Goal: Task Accomplishment & Management: Use online tool/utility

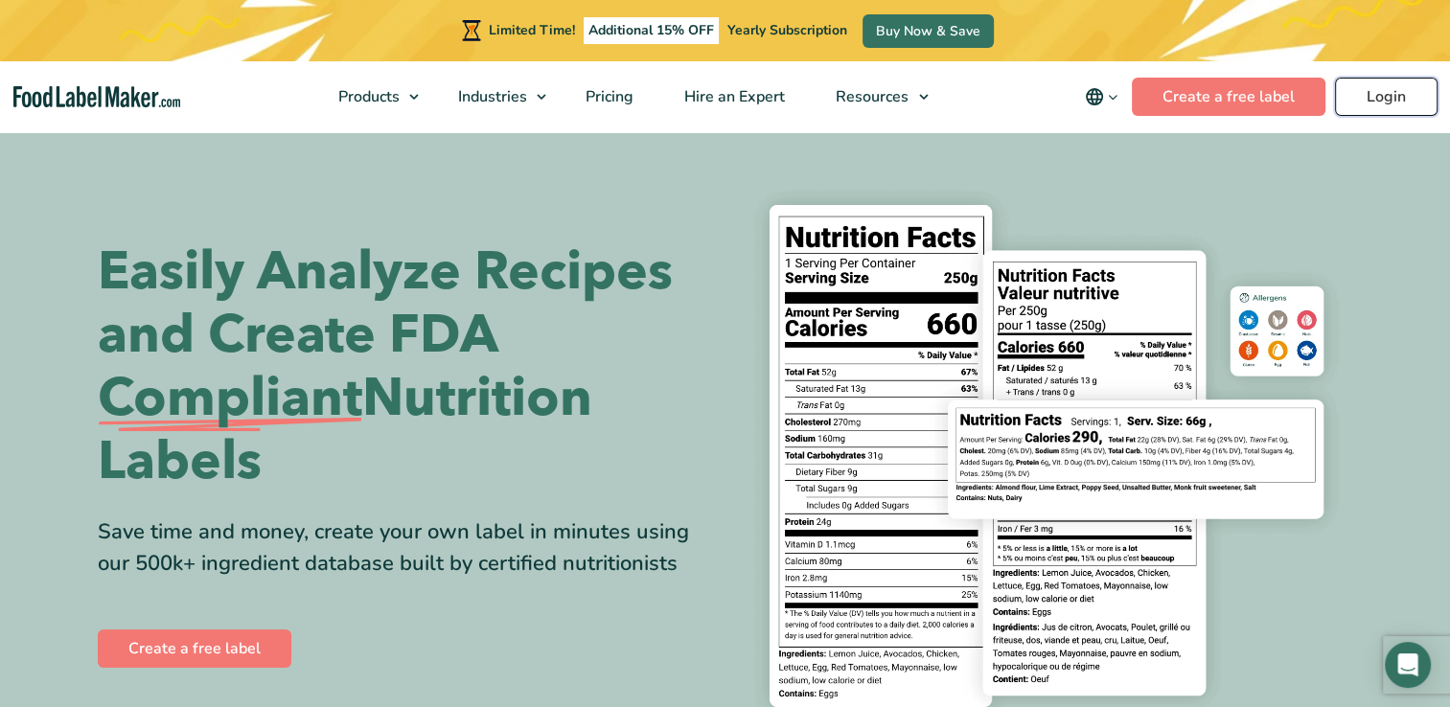
click at [1398, 98] on link "Login" at bounding box center [1386, 97] width 103 height 38
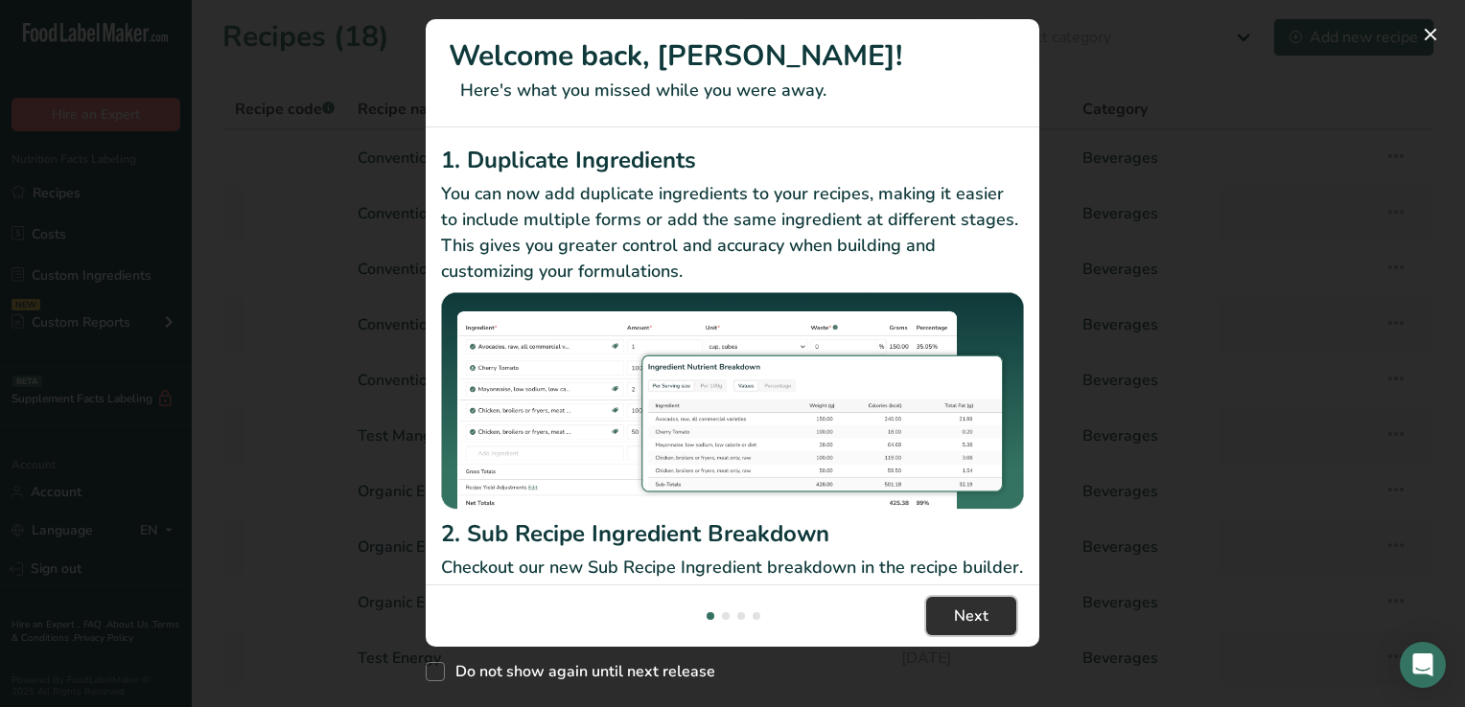
click at [973, 609] on span "Next" at bounding box center [971, 616] width 35 height 23
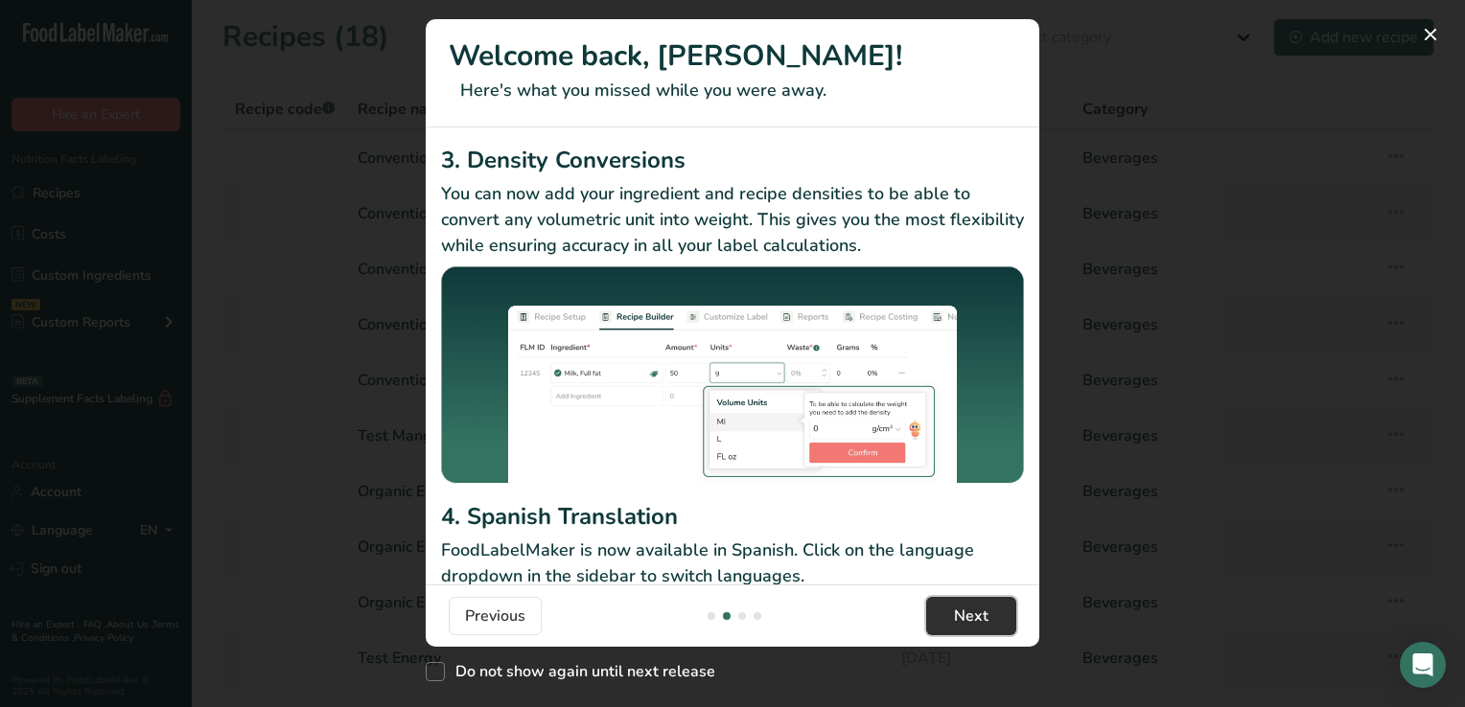
click at [973, 609] on span "Next" at bounding box center [971, 616] width 35 height 23
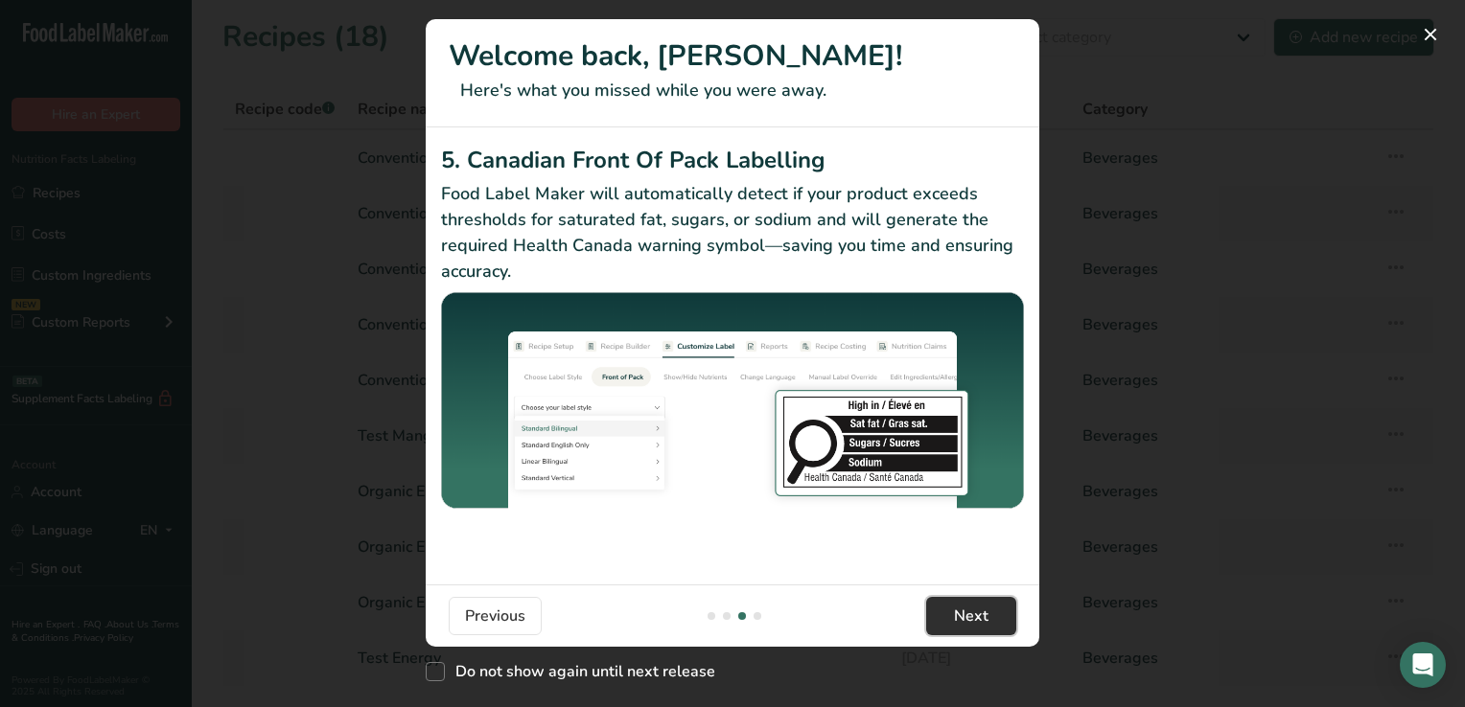
click at [973, 609] on span "Next" at bounding box center [971, 616] width 35 height 23
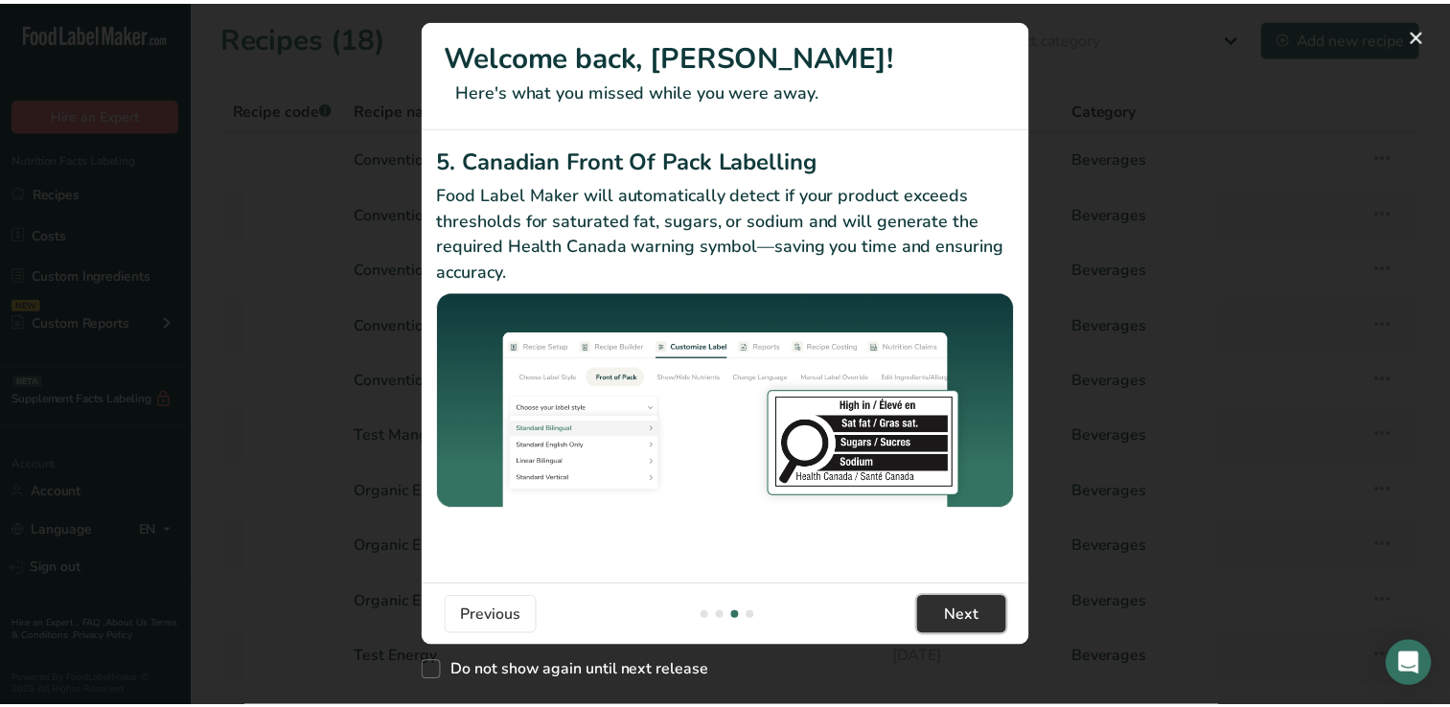
scroll to position [0, 1840]
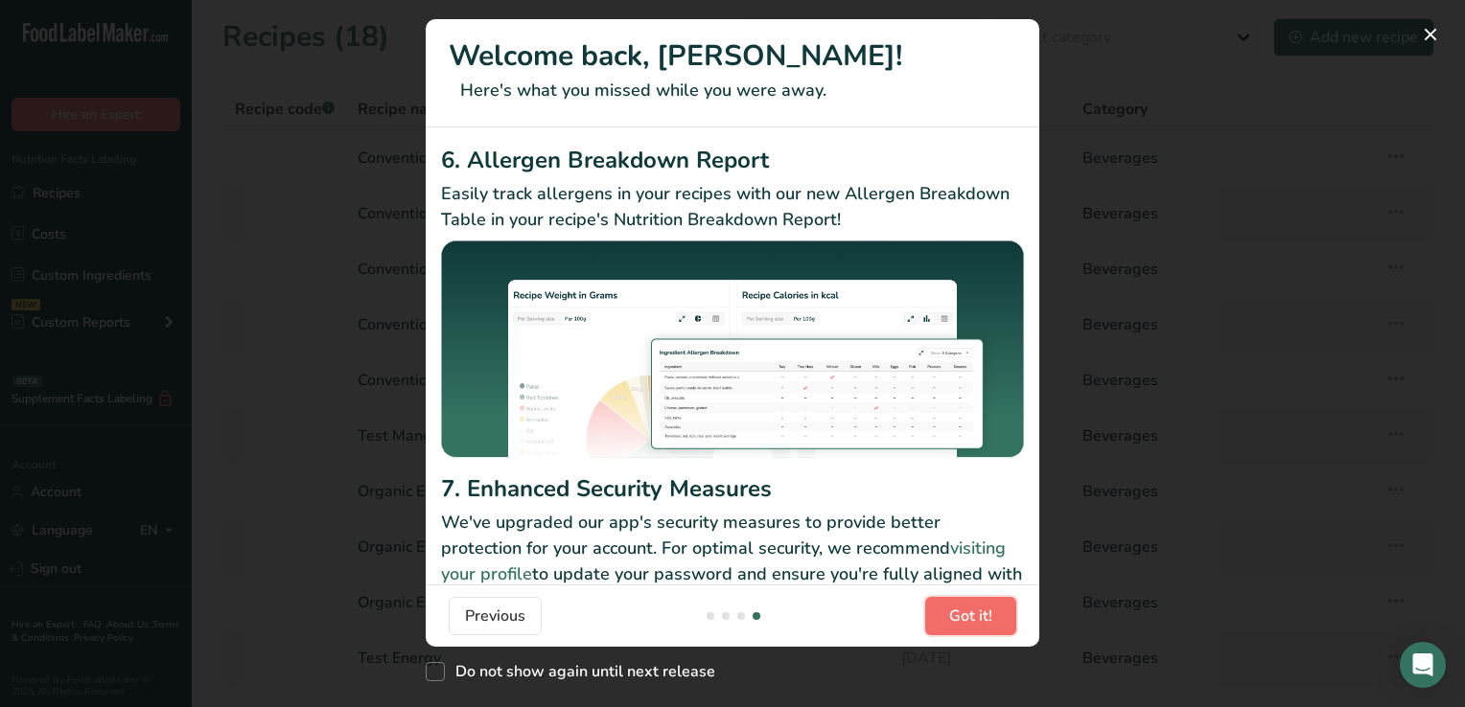
click at [973, 609] on span "Got it!" at bounding box center [970, 616] width 43 height 23
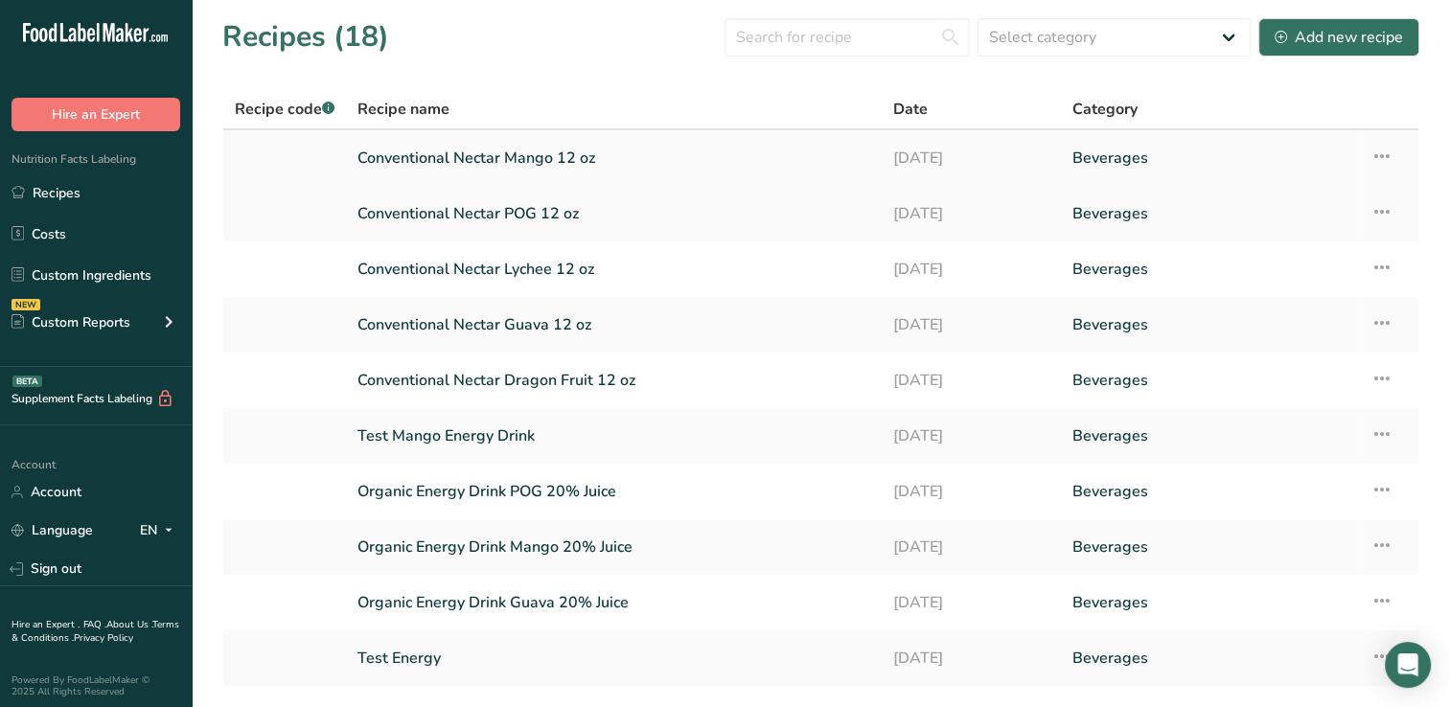
click at [568, 155] on link "Conventional Nectar Mango 12 oz" at bounding box center [614, 158] width 513 height 40
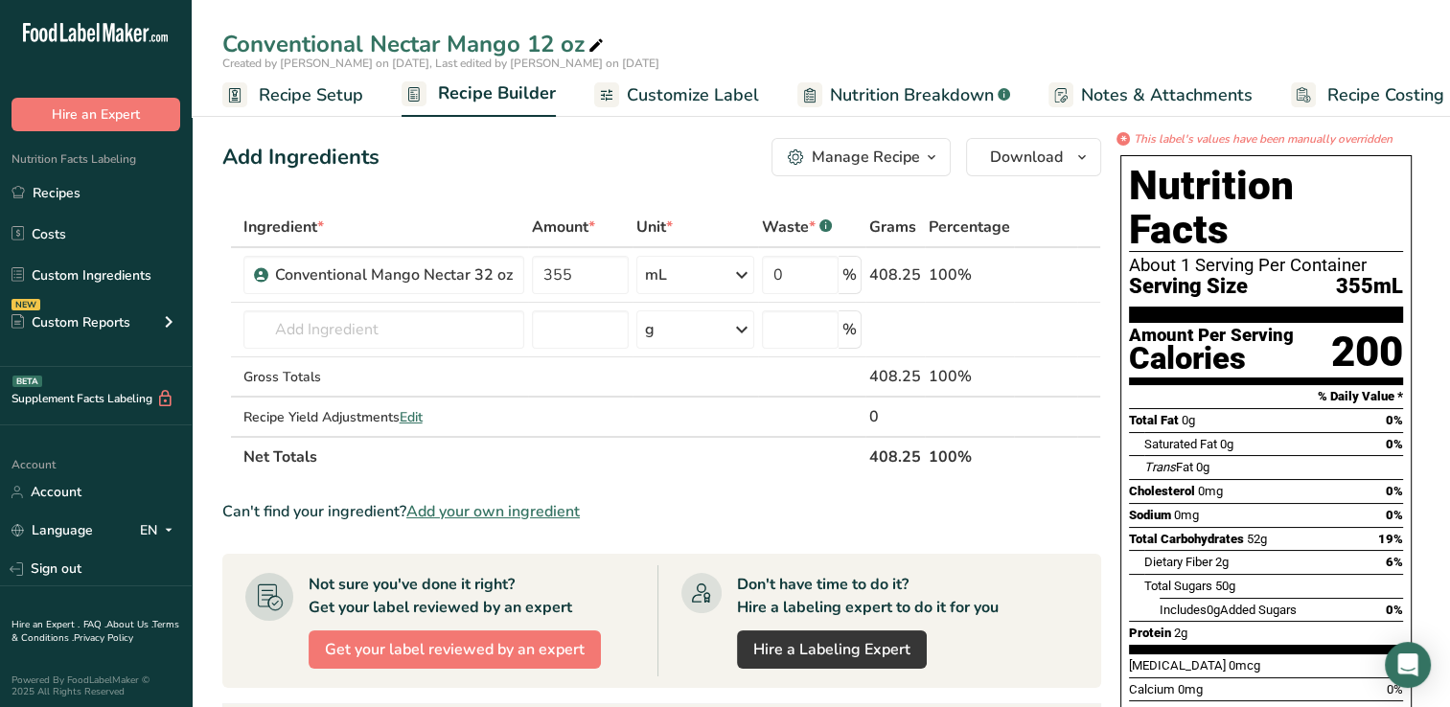
click at [673, 96] on span "Customize Label" at bounding box center [693, 95] width 132 height 26
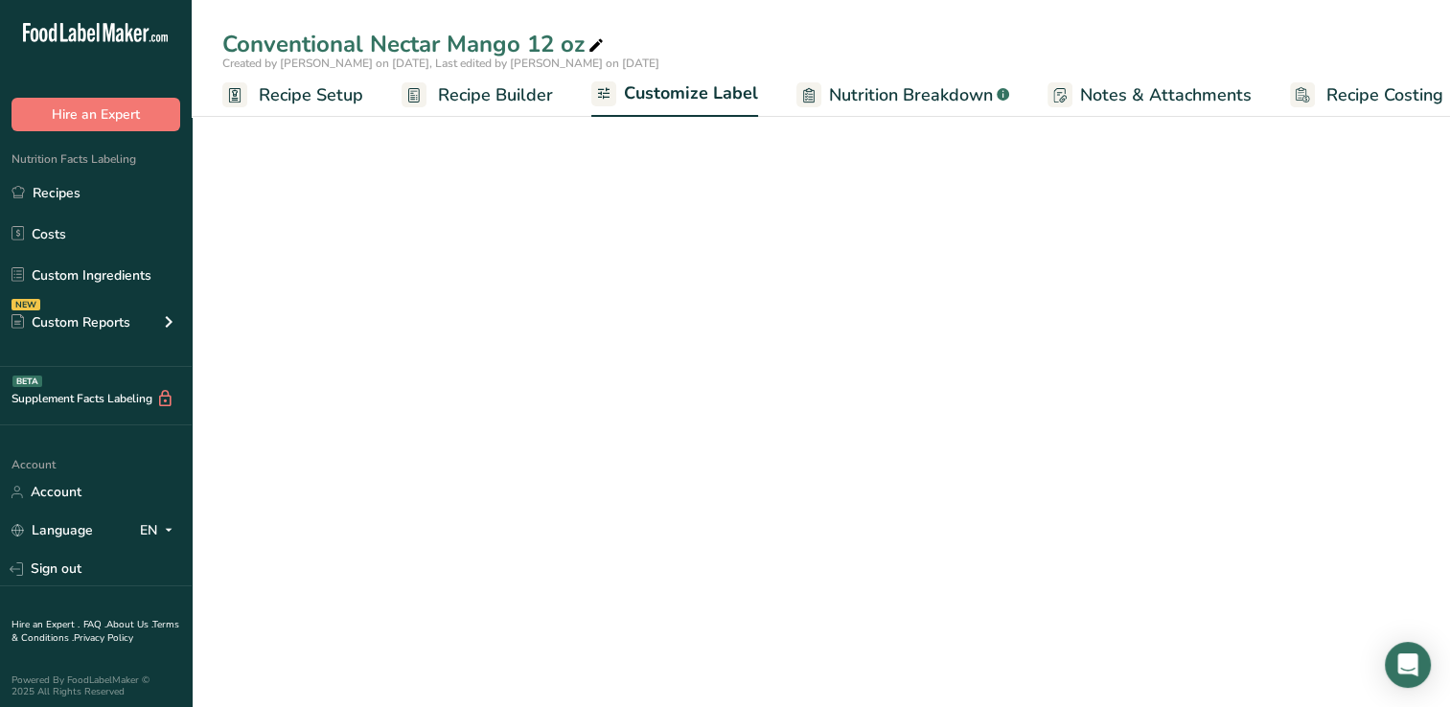
scroll to position [0, 24]
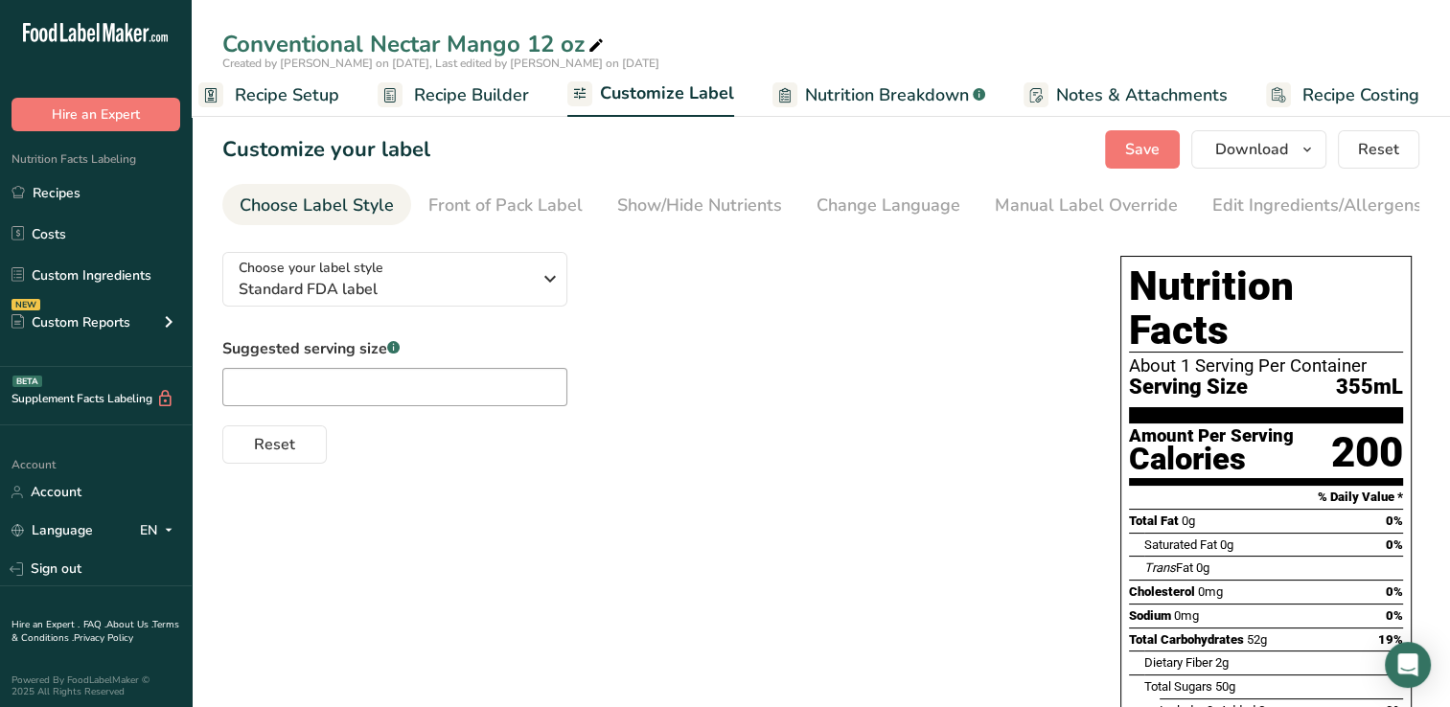
click at [867, 86] on span "Nutrition Breakdown" at bounding box center [887, 95] width 164 height 26
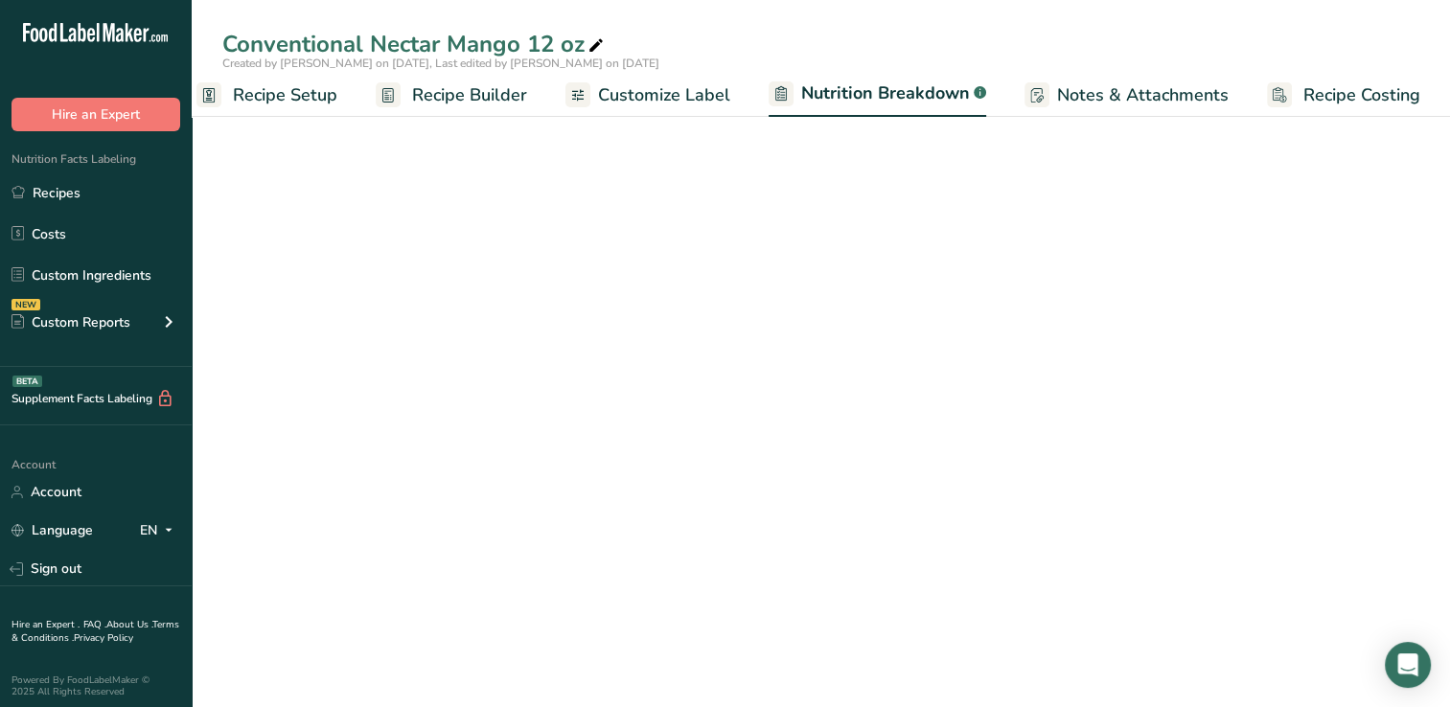
select select "Calories"
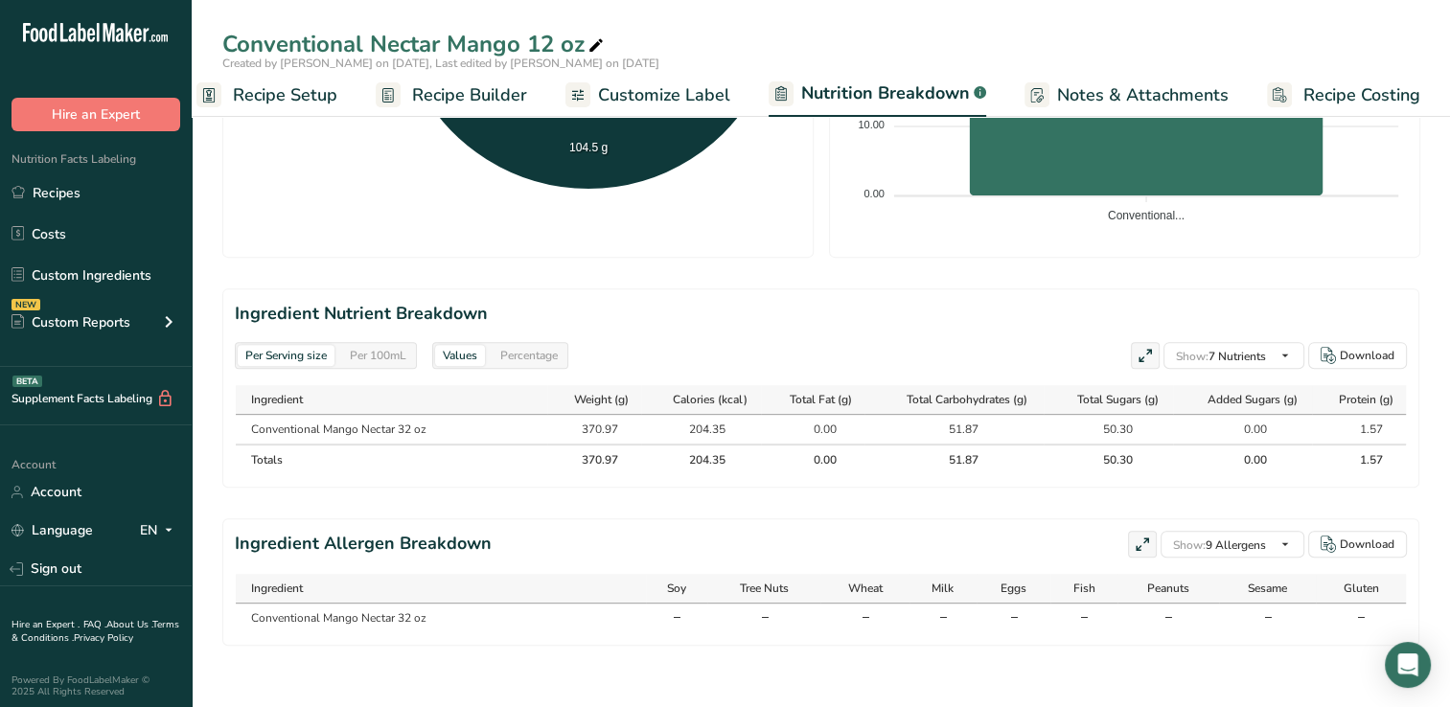
scroll to position [0, 0]
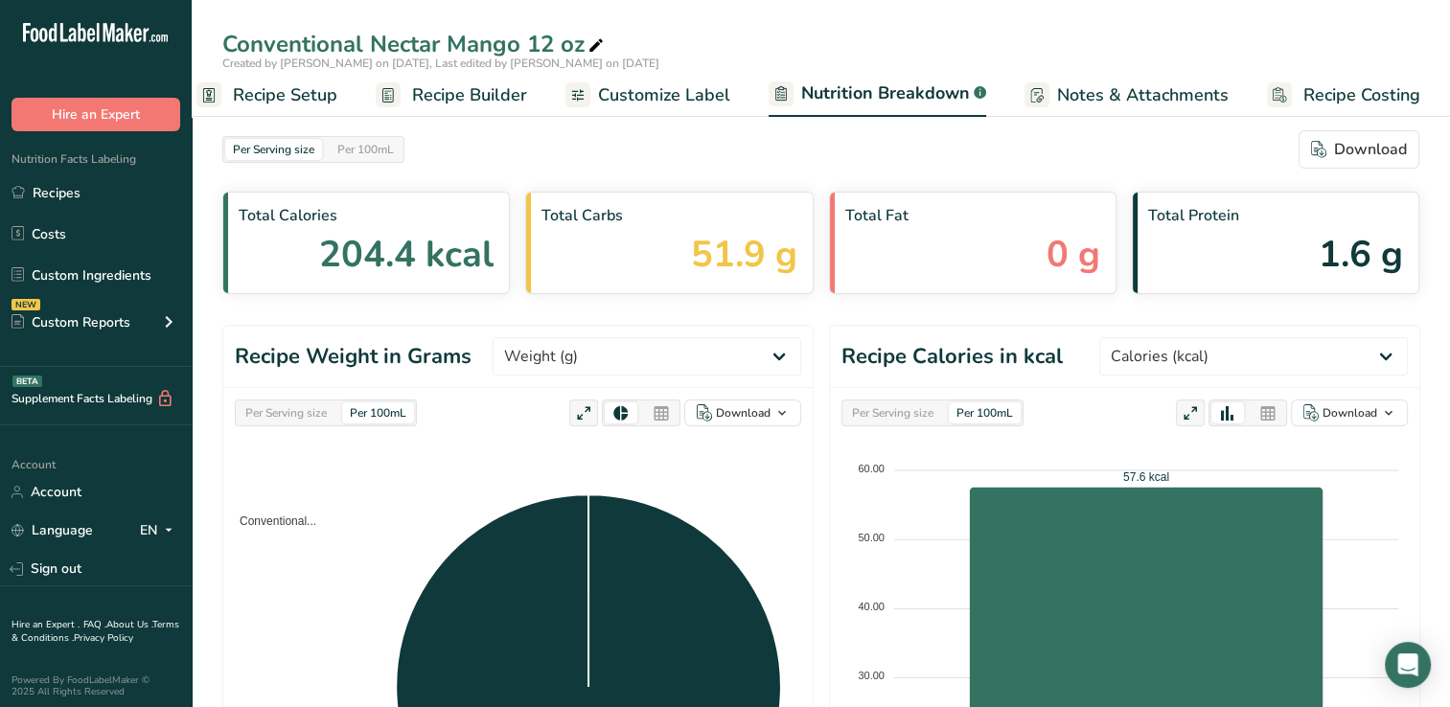
click at [688, 90] on span "Customize Label" at bounding box center [664, 95] width 132 height 26
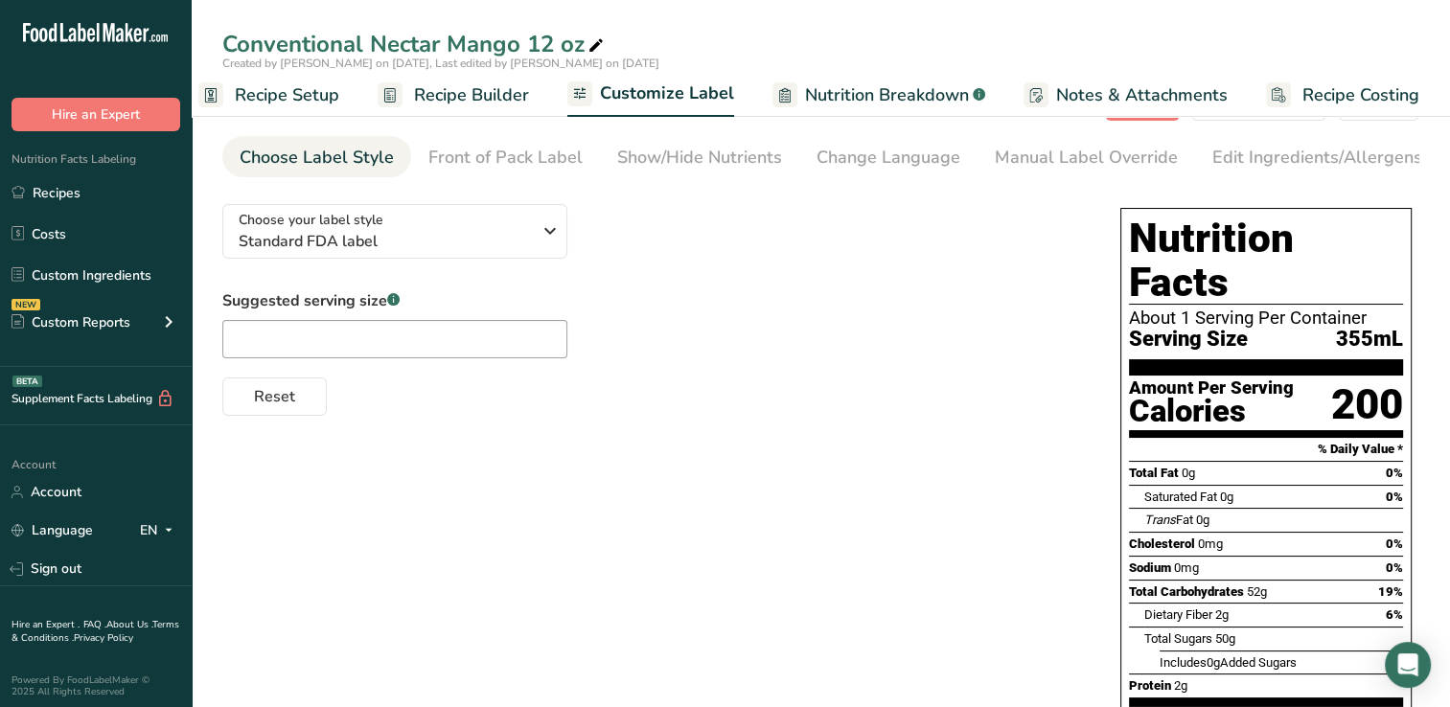
scroll to position [78, 0]
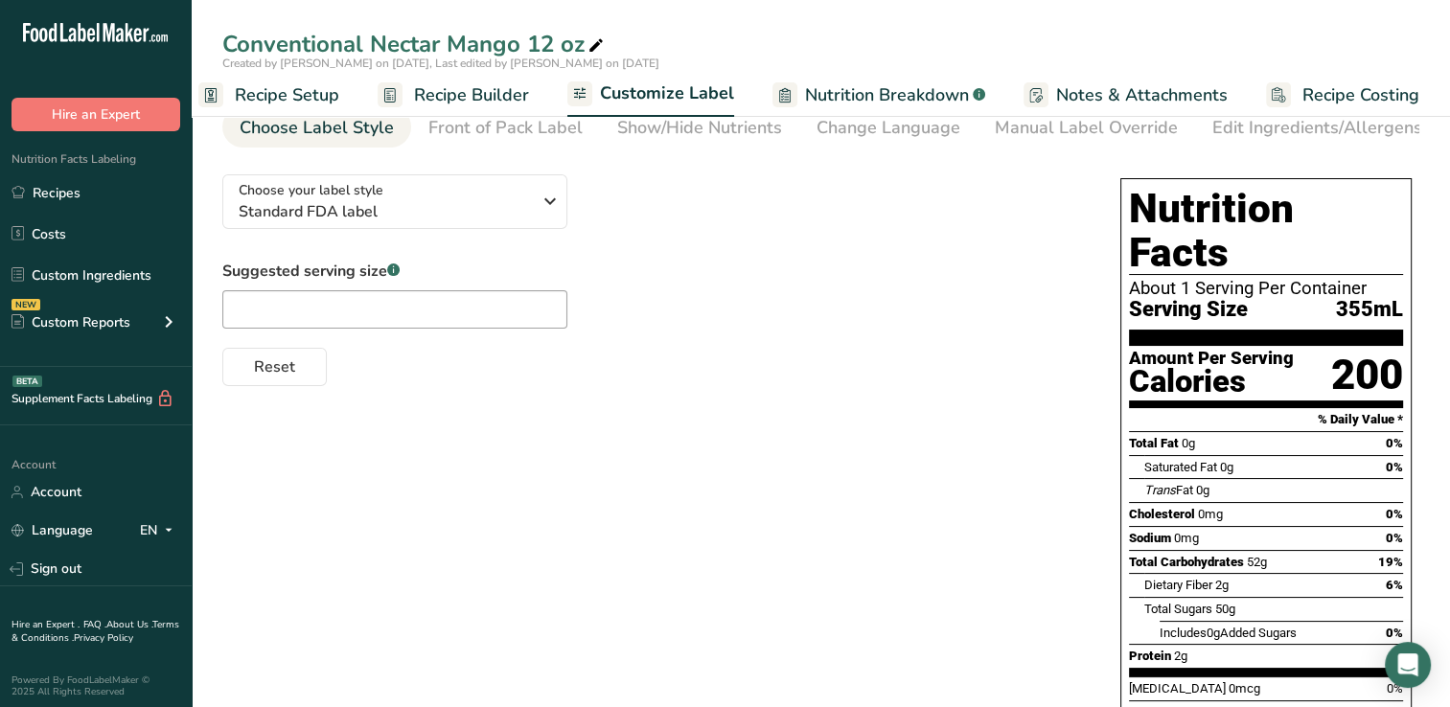
click at [647, 99] on span "Customize Label" at bounding box center [667, 94] width 134 height 26
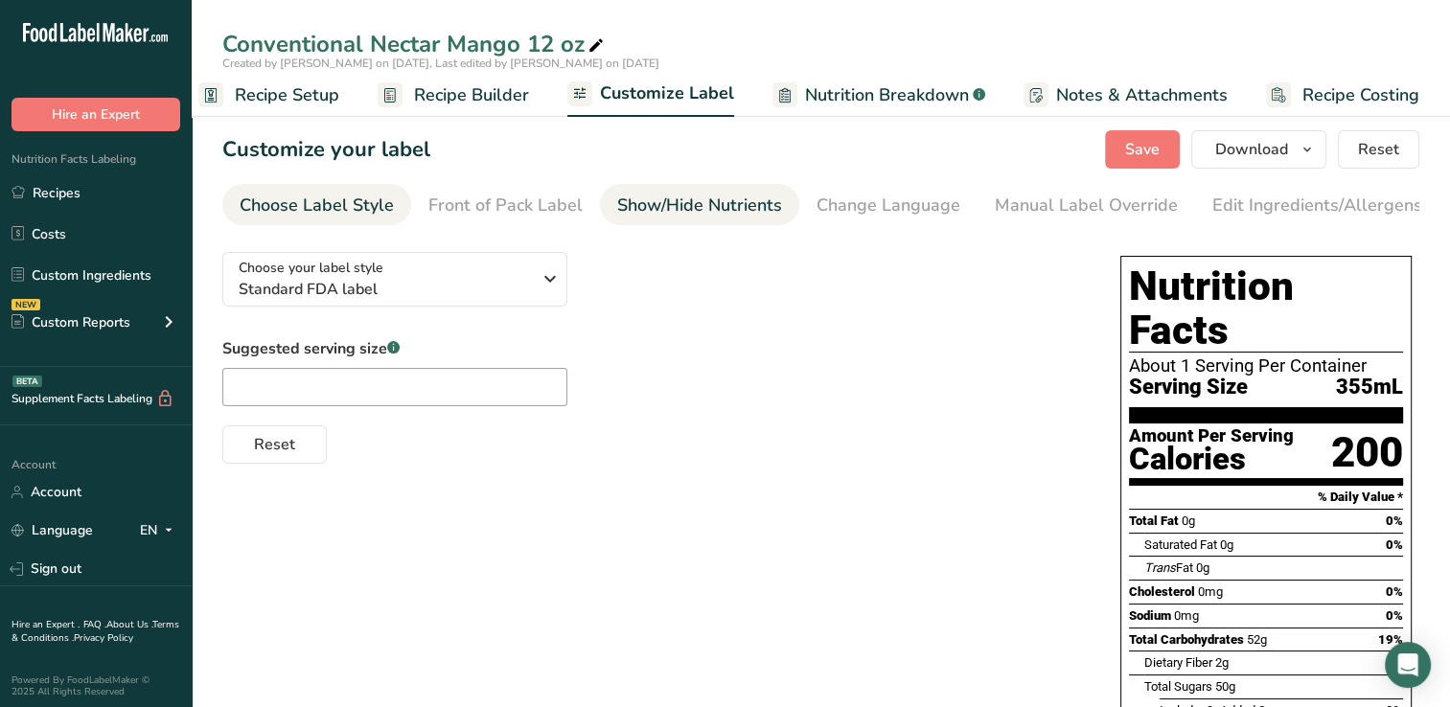
click at [672, 205] on div "Show/Hide Nutrients" at bounding box center [699, 206] width 165 height 26
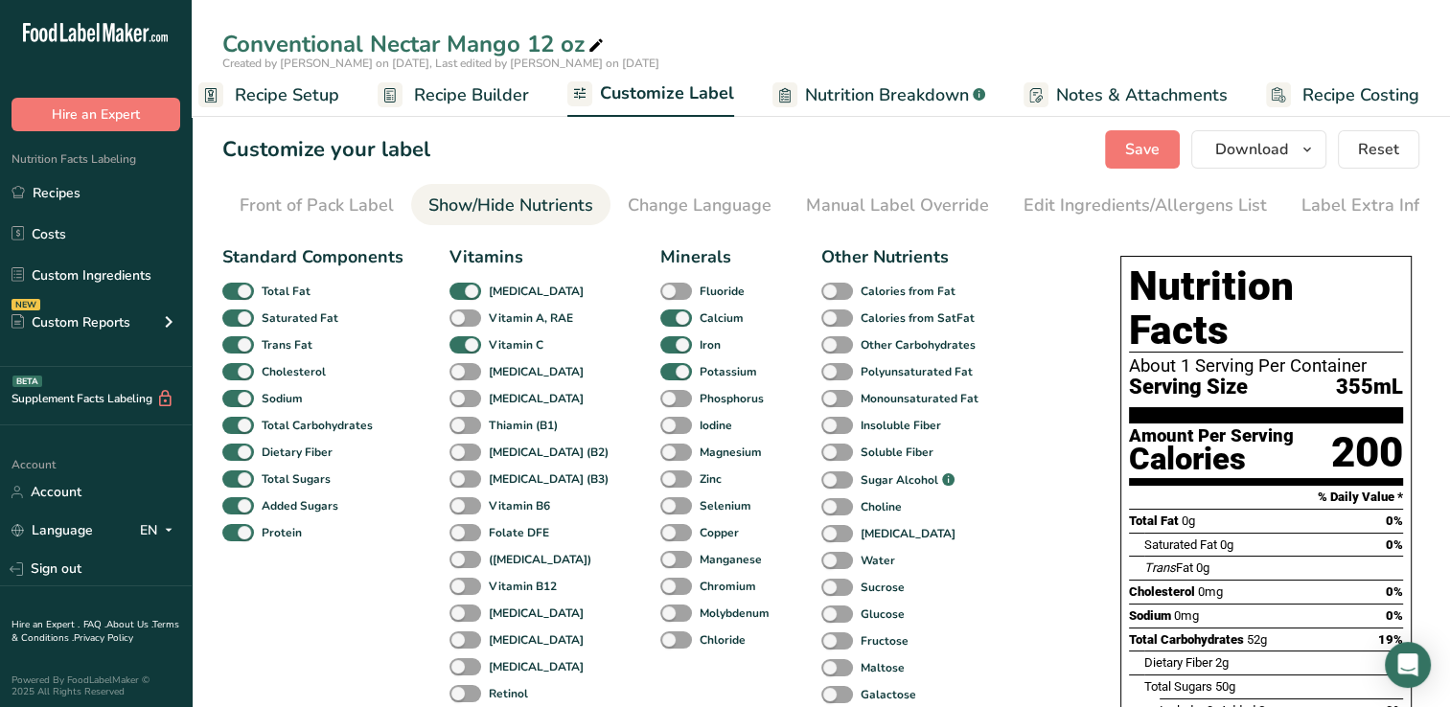
scroll to position [0, 196]
click at [828, 204] on div "Manual Label Override" at bounding box center [890, 206] width 183 height 26
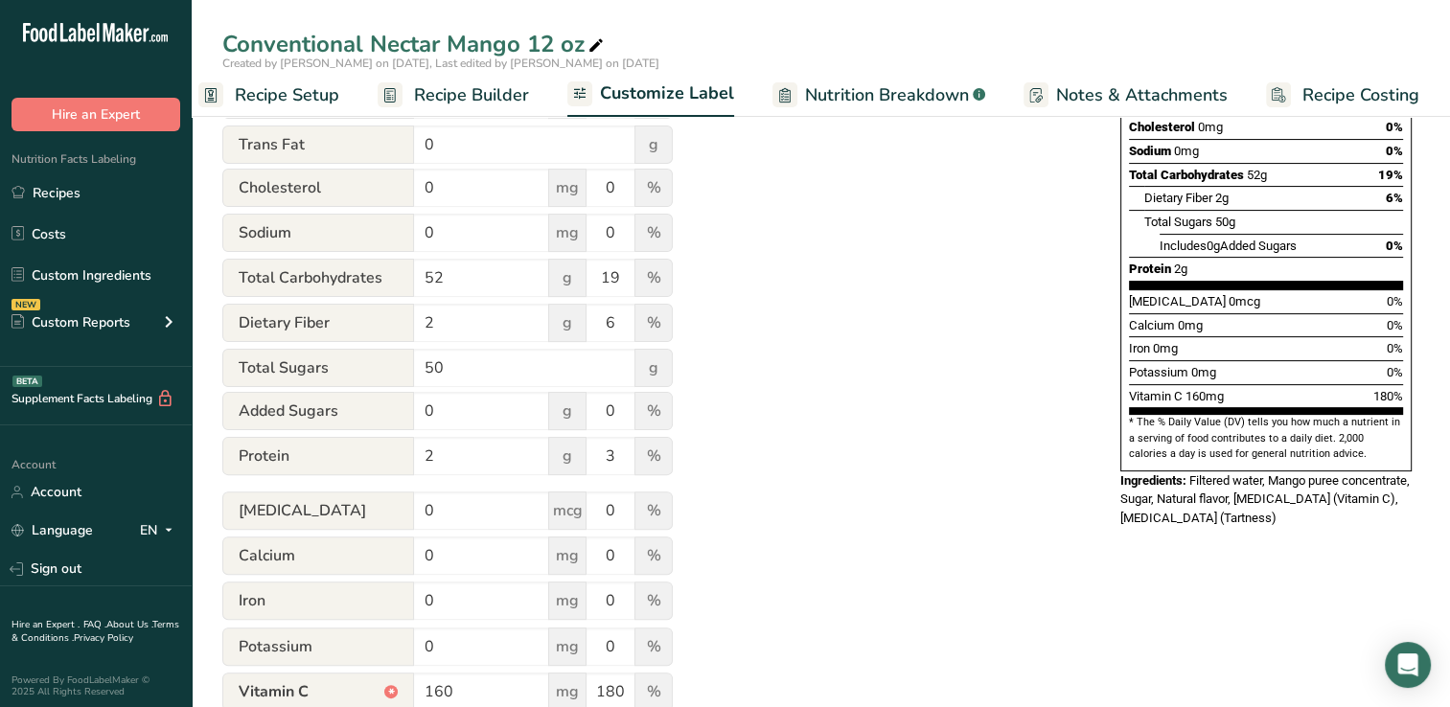
scroll to position [467, 0]
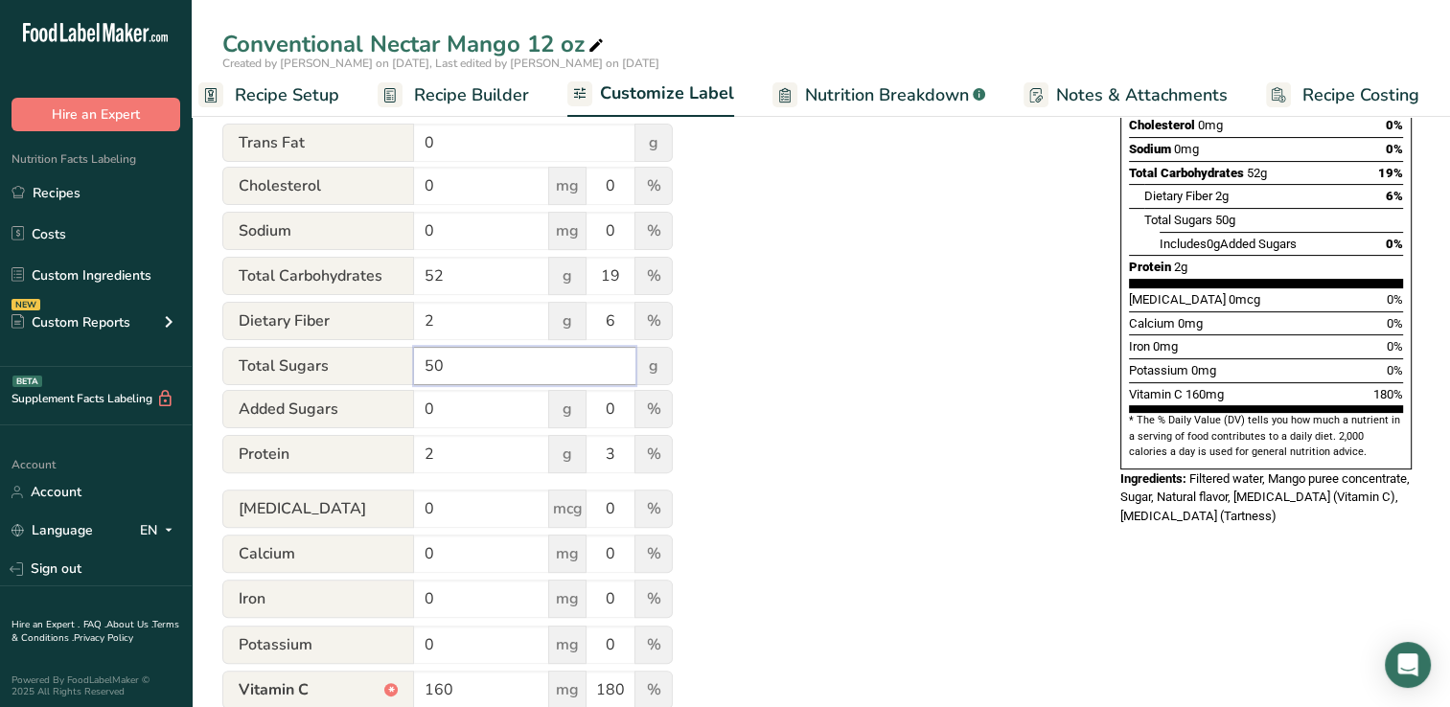
click at [464, 370] on input "50" at bounding box center [524, 366] width 221 height 38
type input "5"
type input "48"
click at [854, 403] on div "Utilize this manual override feature to get full control over the nutrition lab…" at bounding box center [652, 262] width 860 height 984
click at [1213, 237] on span "0g" at bounding box center [1213, 244] width 13 height 14
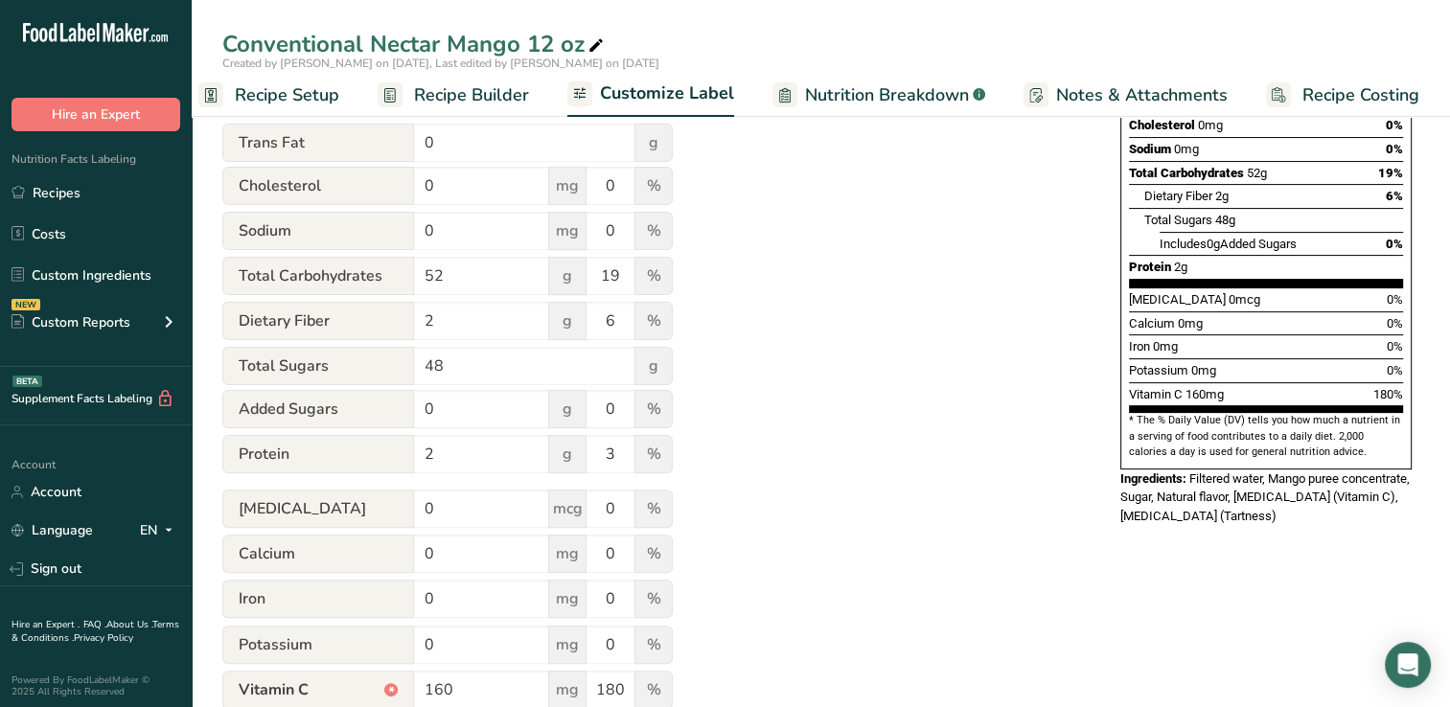
click at [1212, 237] on span "0g" at bounding box center [1213, 244] width 13 height 14
click at [457, 410] on input "0" at bounding box center [481, 409] width 135 height 38
type input "35"
click at [1052, 318] on div "Utilize this manual override feature to get full control over the nutrition lab…" at bounding box center [652, 262] width 860 height 984
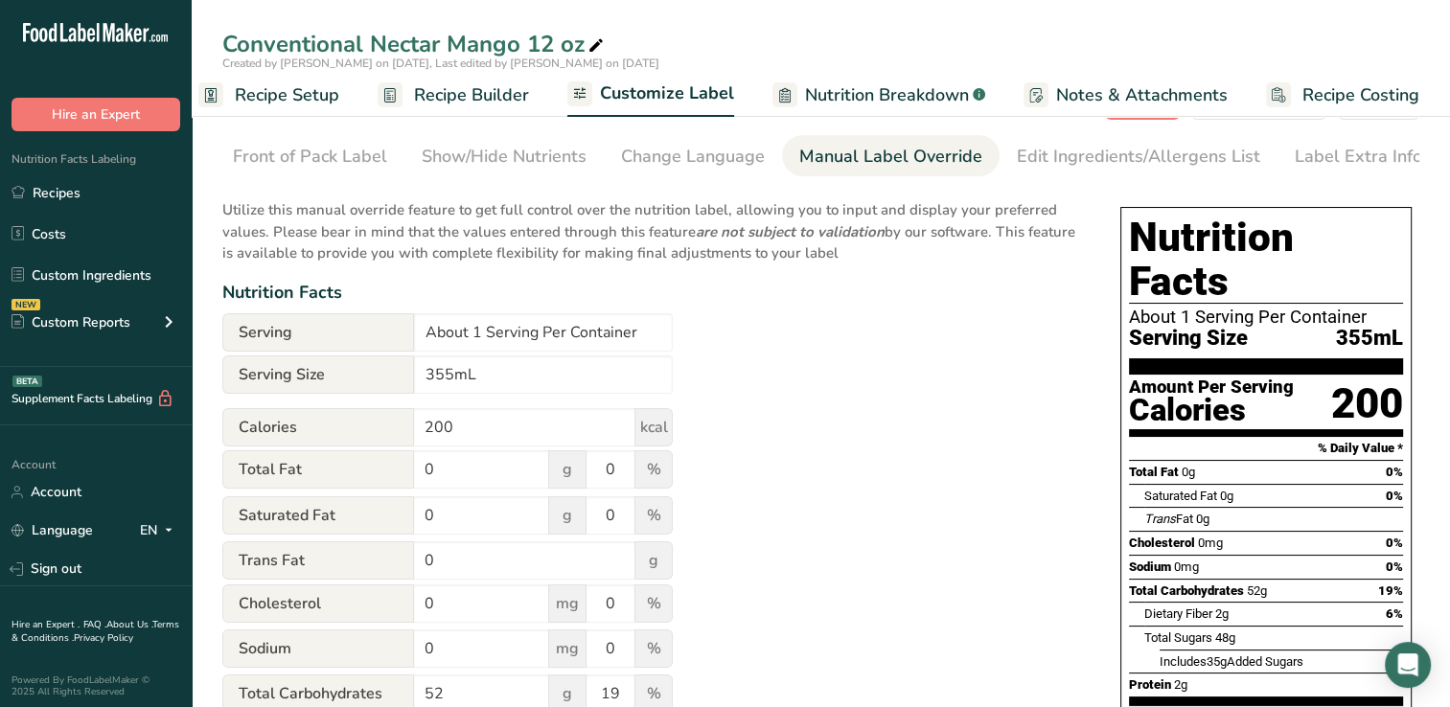
scroll to position [21, 0]
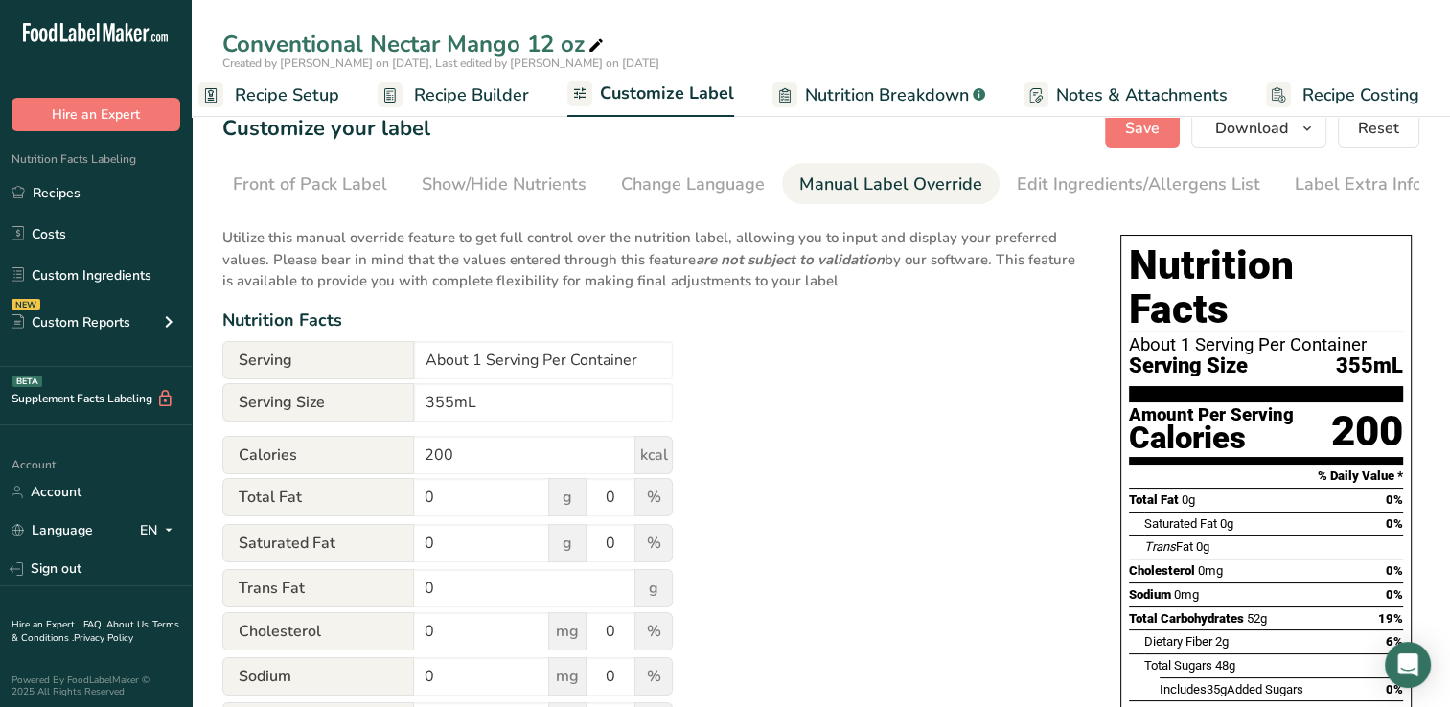
drag, startPoint x: 1456, startPoint y: 186, endPoint x: 888, endPoint y: 334, distance: 587.3
click at [888, 334] on div "Nutrition Facts" at bounding box center [652, 321] width 860 height 26
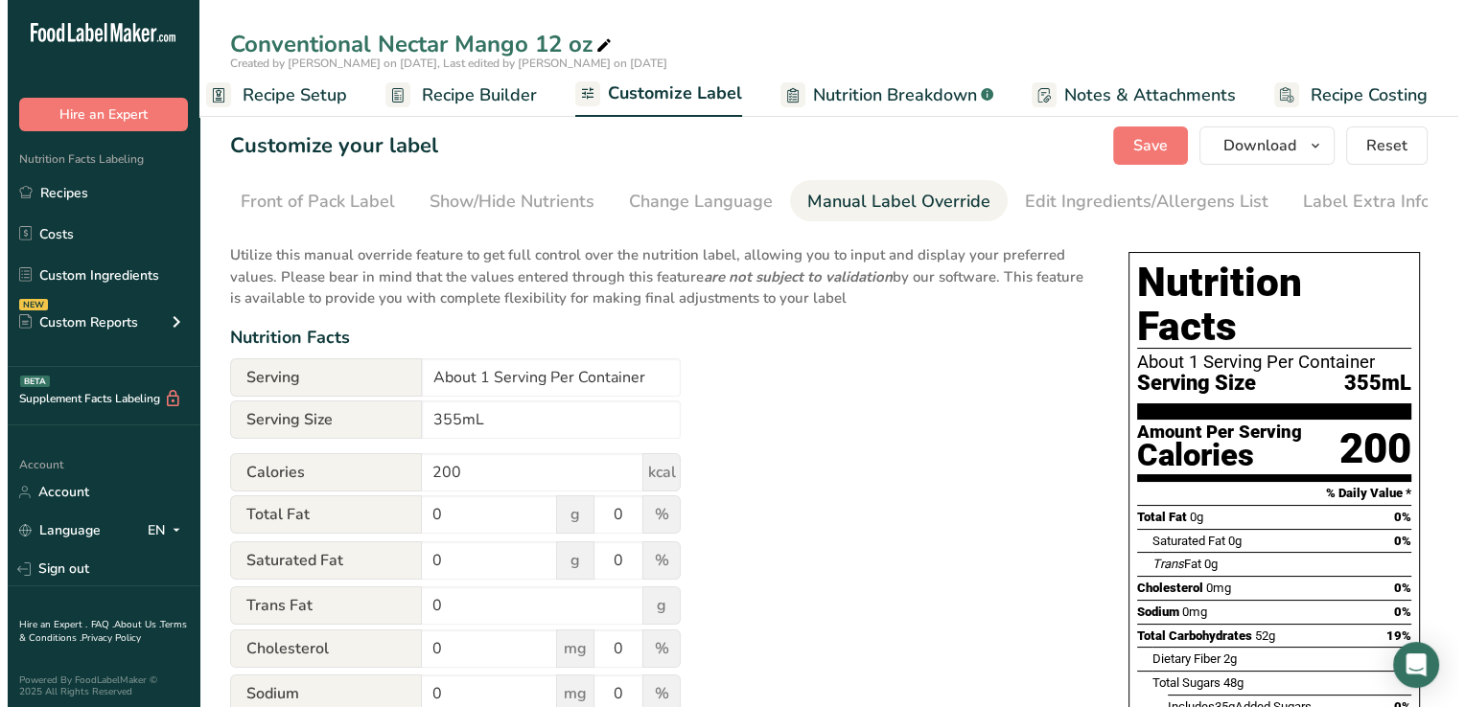
scroll to position [0, 0]
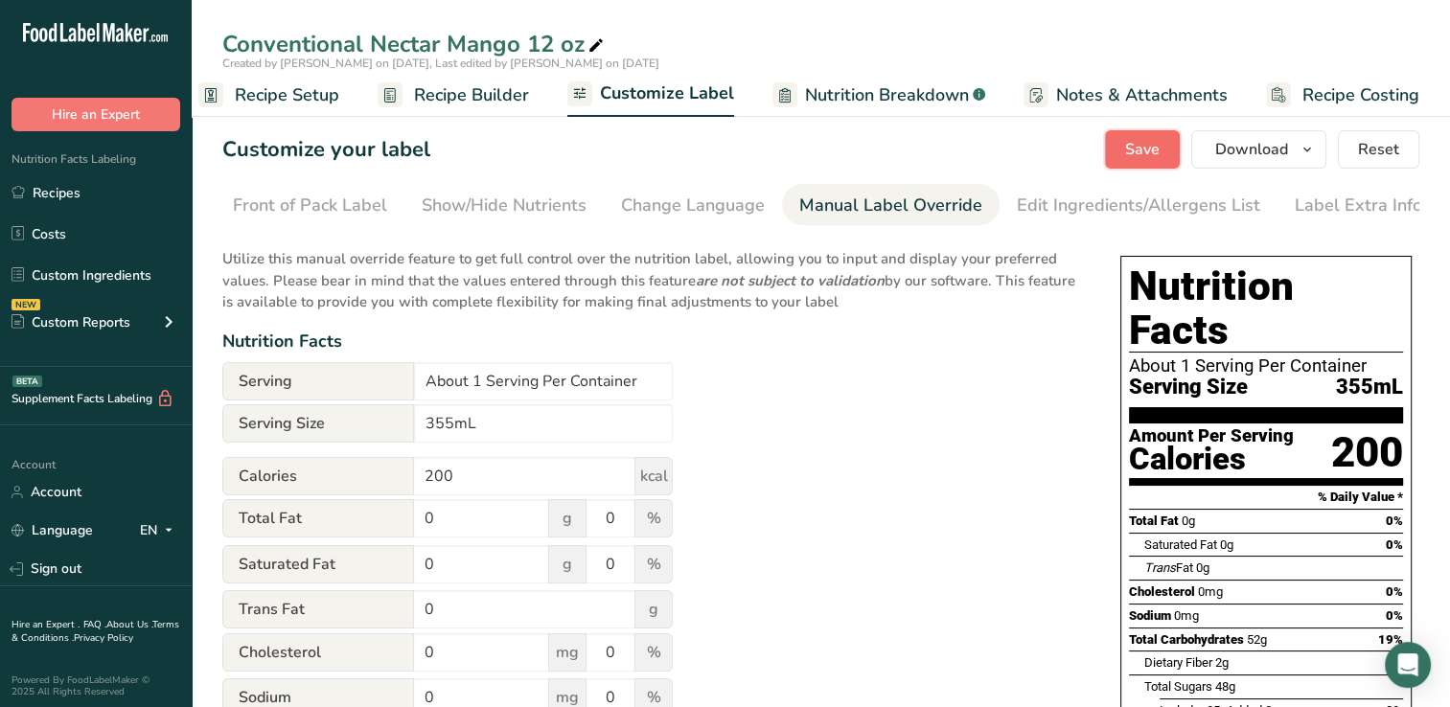
click at [1140, 144] on span "Save" at bounding box center [1142, 149] width 35 height 23
click at [1250, 148] on span "Download" at bounding box center [1251, 149] width 73 height 23
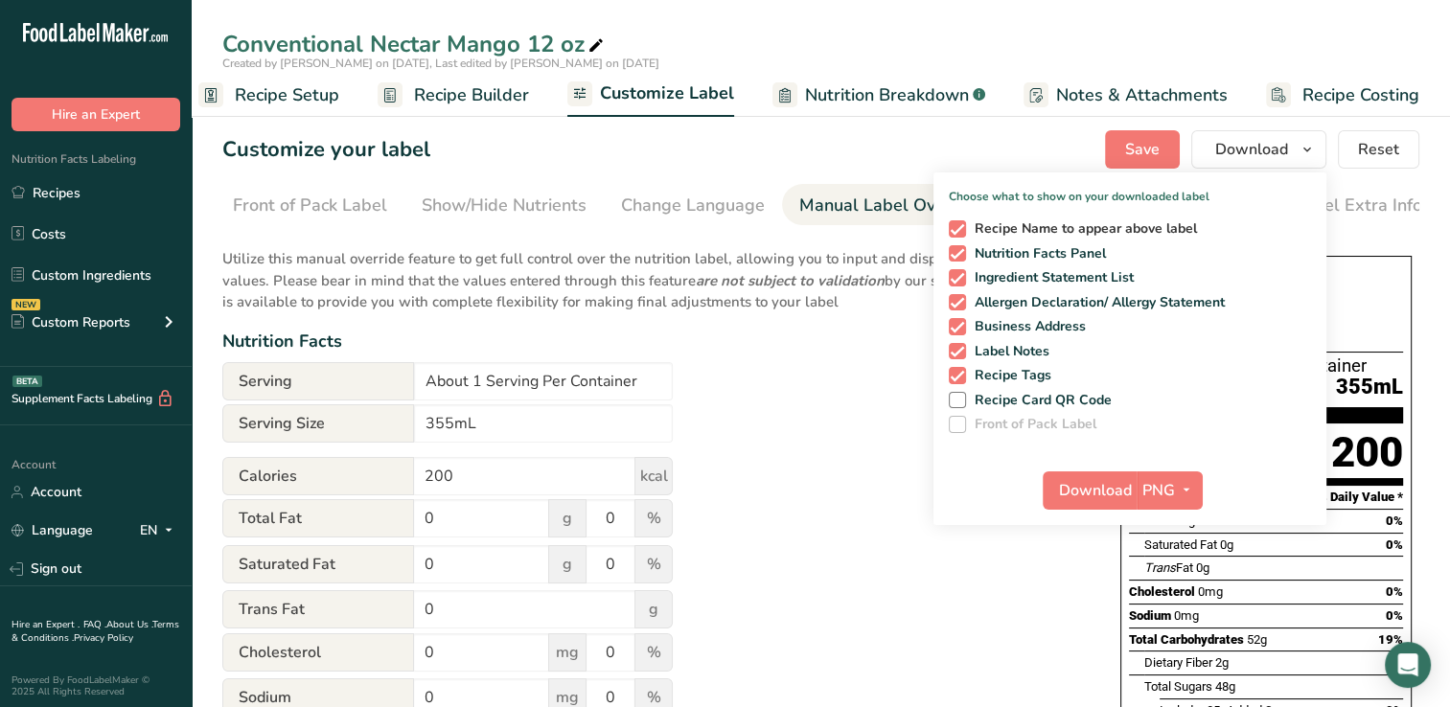
click at [964, 225] on span at bounding box center [957, 228] width 17 height 17
click at [961, 225] on input "Recipe Name to appear above label" at bounding box center [955, 228] width 12 height 12
checkbox input "false"
click at [959, 297] on span at bounding box center [957, 302] width 17 height 17
click at [959, 297] on input "Allergen Declaration/ Allergy Statement" at bounding box center [955, 302] width 12 height 12
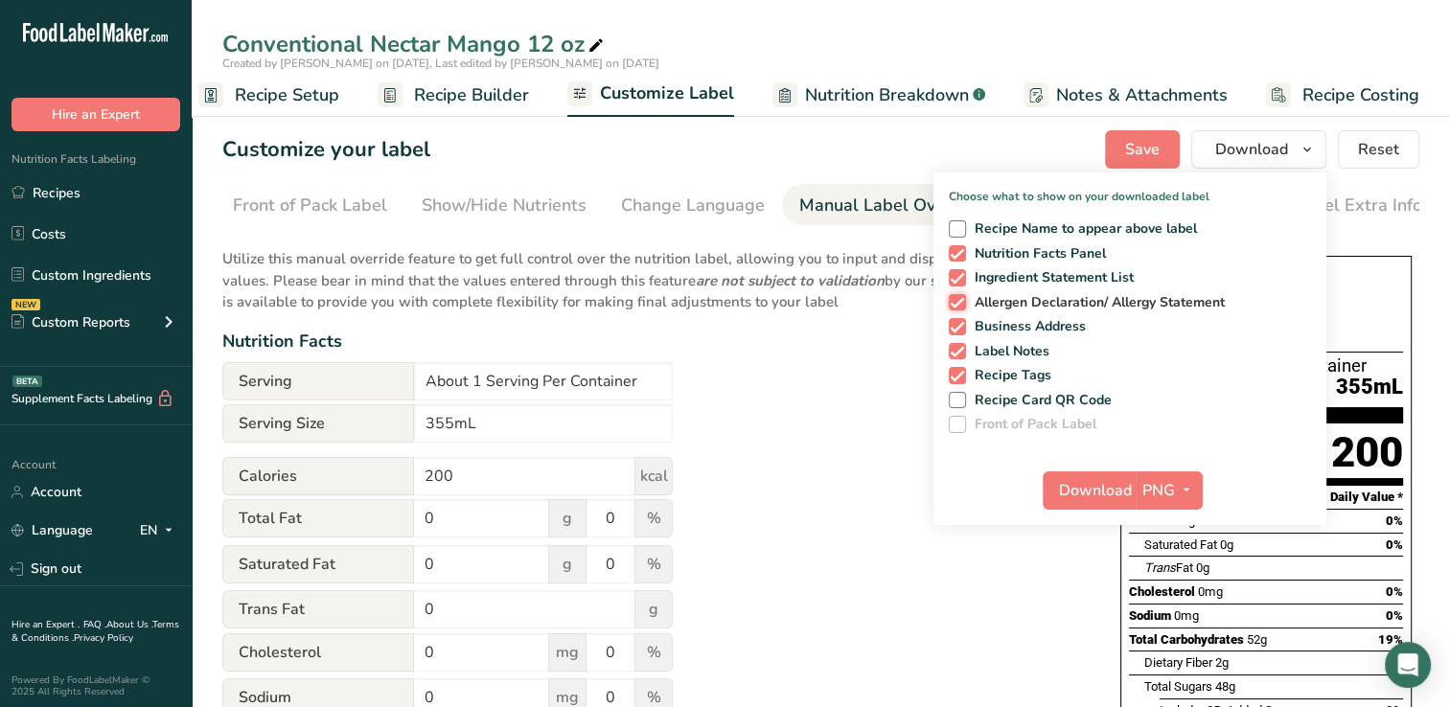
checkbox input "false"
click at [959, 324] on span at bounding box center [957, 326] width 17 height 17
click at [959, 324] on input "Business Address" at bounding box center [955, 326] width 12 height 12
checkbox input "false"
click at [953, 349] on span at bounding box center [957, 351] width 17 height 17
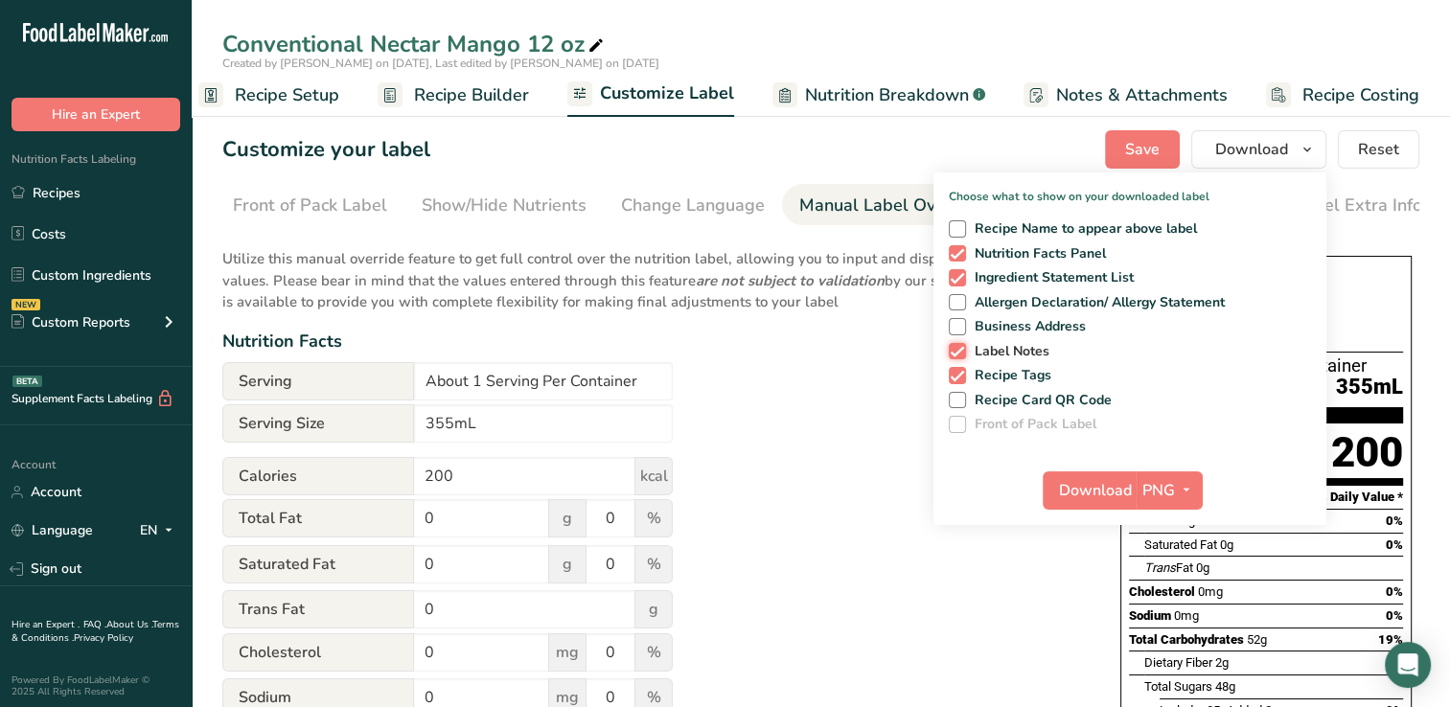
click at [953, 349] on input "Label Notes" at bounding box center [955, 351] width 12 height 12
checkbox input "false"
drag, startPoint x: 954, startPoint y: 369, endPoint x: 828, endPoint y: 410, distance: 132.2
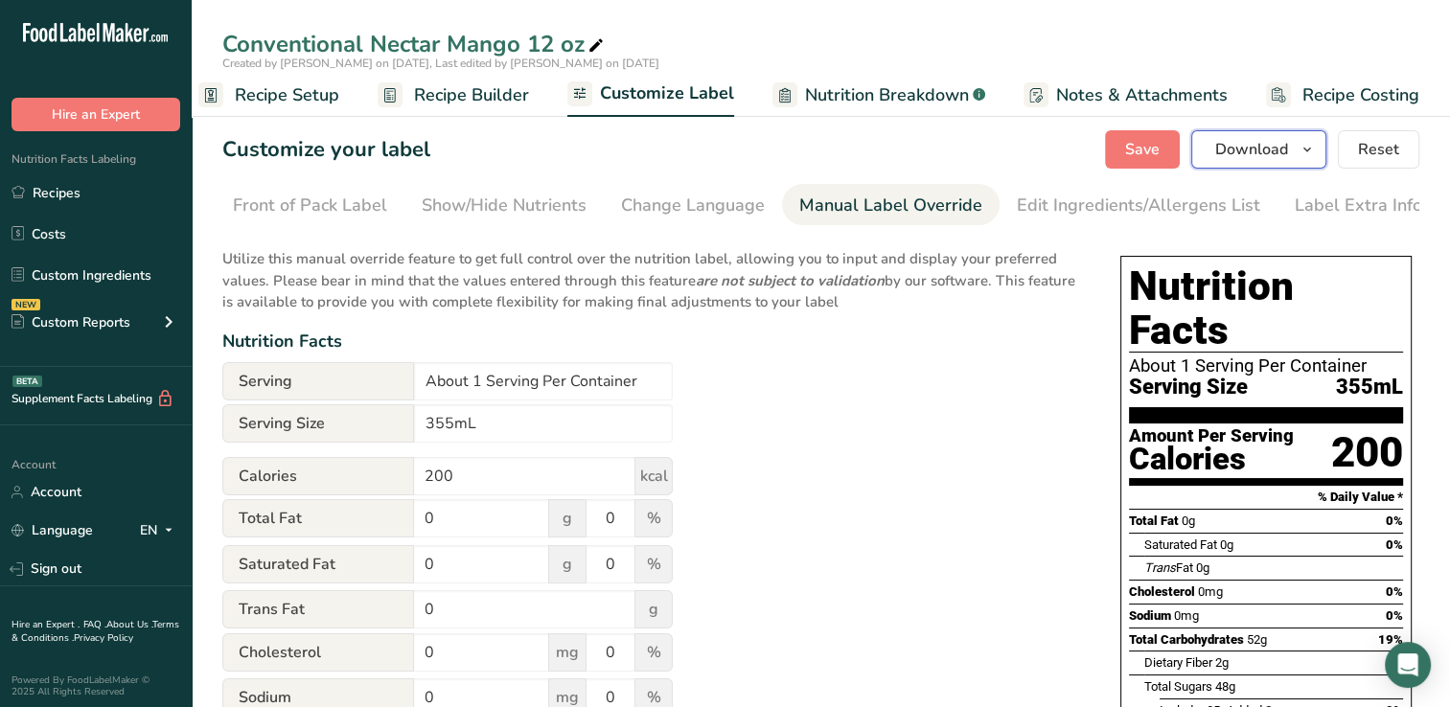
click at [1218, 145] on span "Download" at bounding box center [1251, 149] width 73 height 23
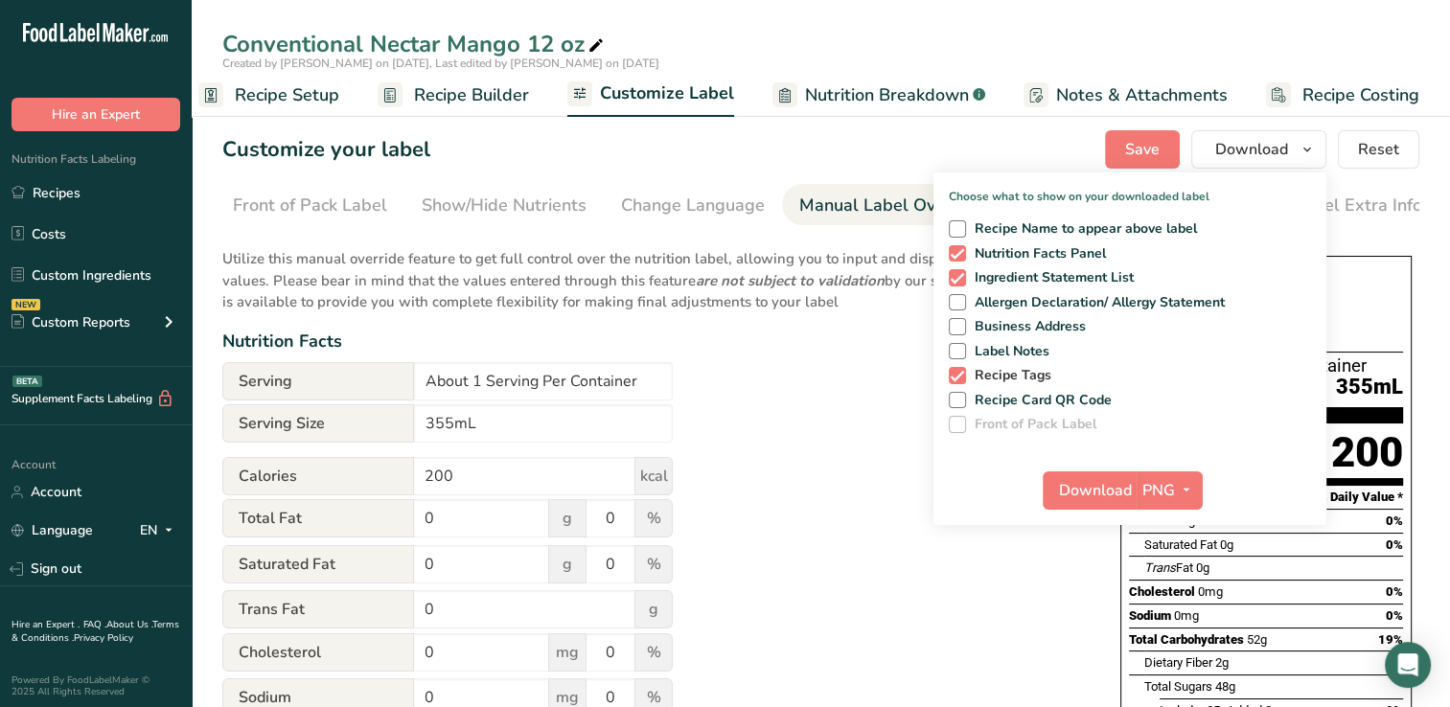
click at [959, 371] on span at bounding box center [957, 375] width 17 height 17
click at [959, 371] on input "Recipe Tags" at bounding box center [955, 375] width 12 height 12
checkbox input "false"
click at [1106, 492] on span "Download" at bounding box center [1095, 490] width 73 height 23
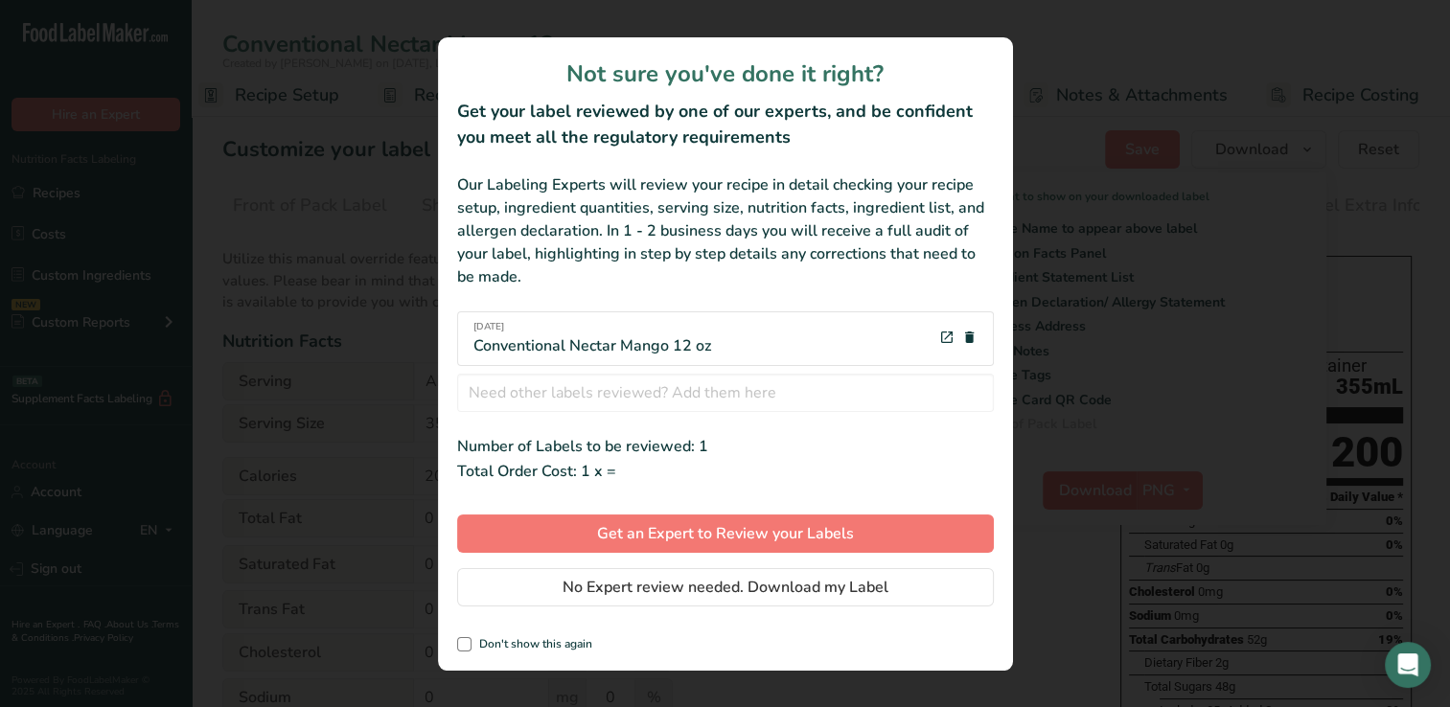
scroll to position [0, 10]
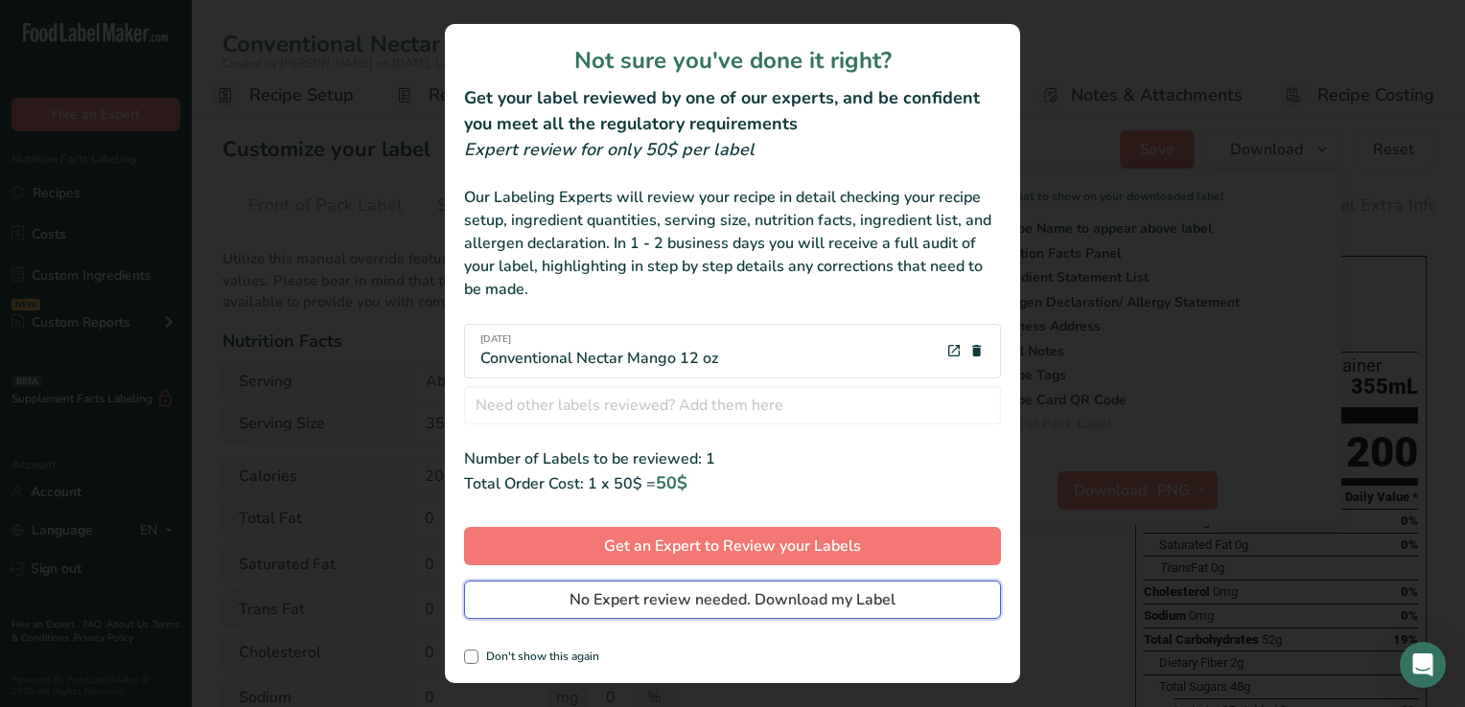
click at [640, 597] on span "No Expert review needed. Download my Label" at bounding box center [732, 600] width 326 height 23
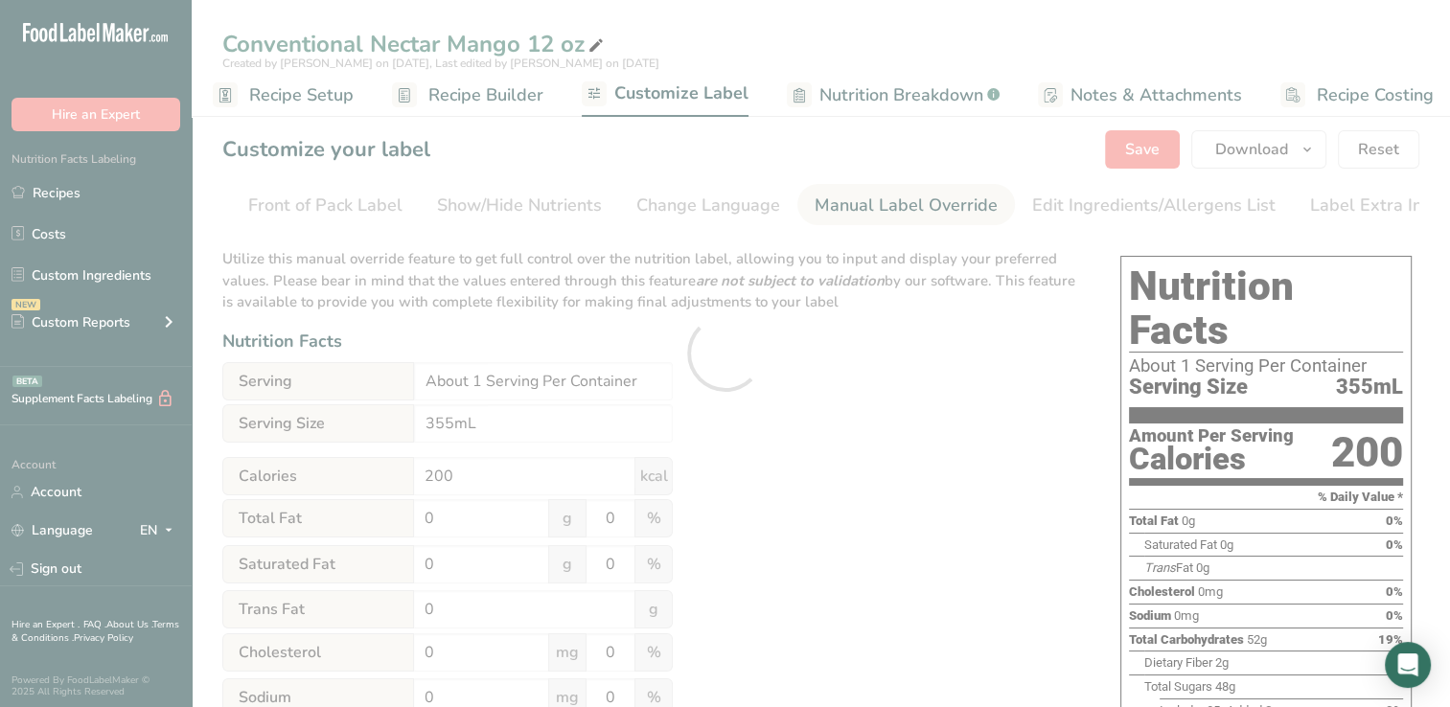
scroll to position [0, 0]
